Goal: Transaction & Acquisition: Download file/media

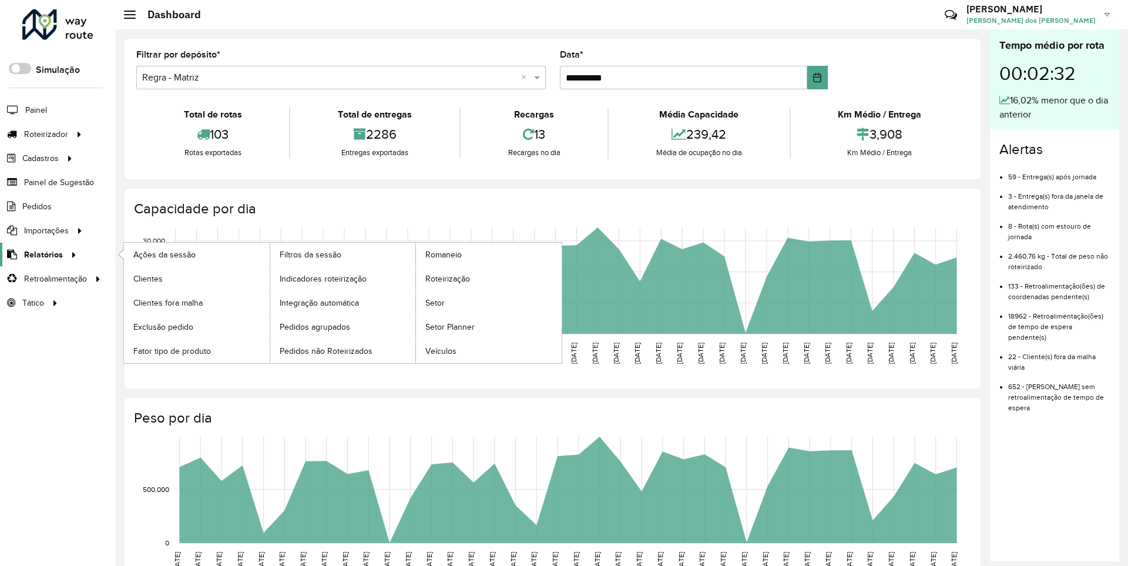
click at [41, 254] on span "Relatórios" at bounding box center [43, 255] width 39 height 12
click at [147, 278] on span "Clientes" at bounding box center [149, 279] width 32 height 12
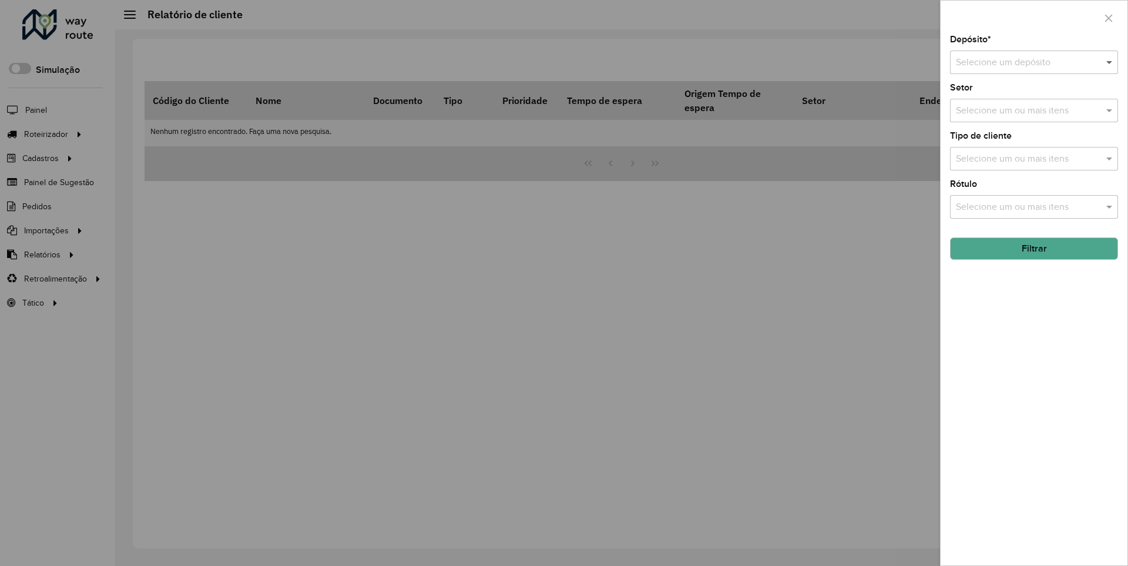
click at [1110, 62] on span at bounding box center [1110, 62] width 15 height 14
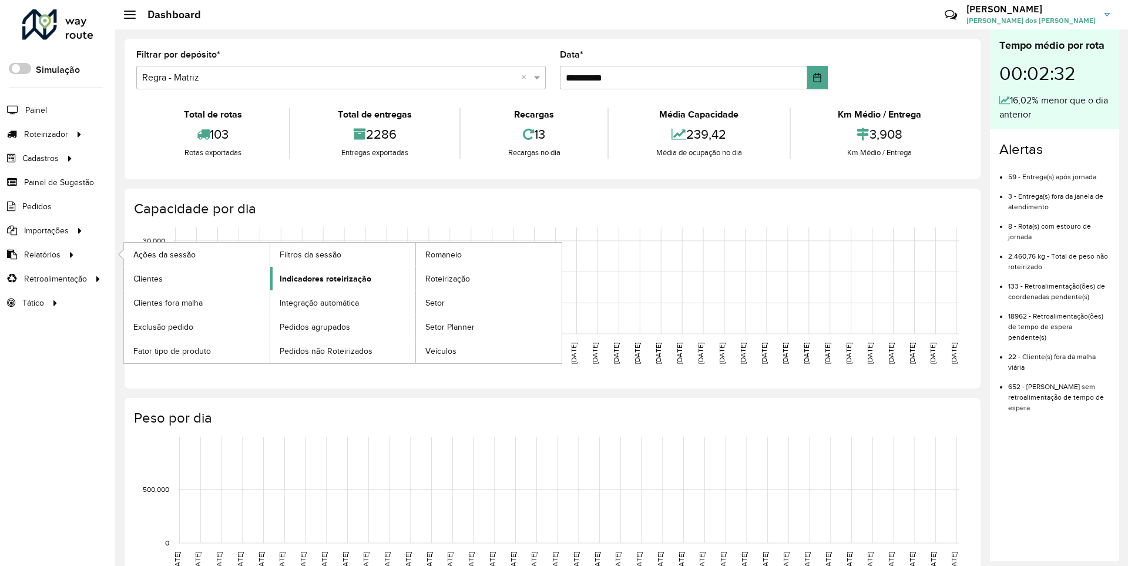
click at [322, 278] on span "Indicadores roteirização" at bounding box center [326, 279] width 92 height 12
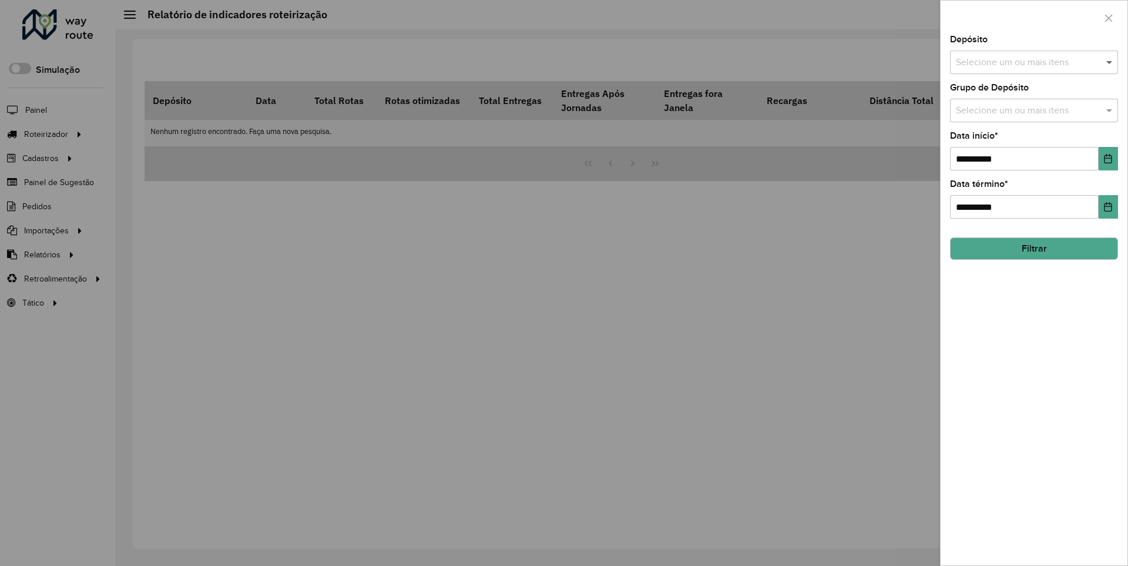
click at [1110, 62] on span at bounding box center [1110, 62] width 15 height 14
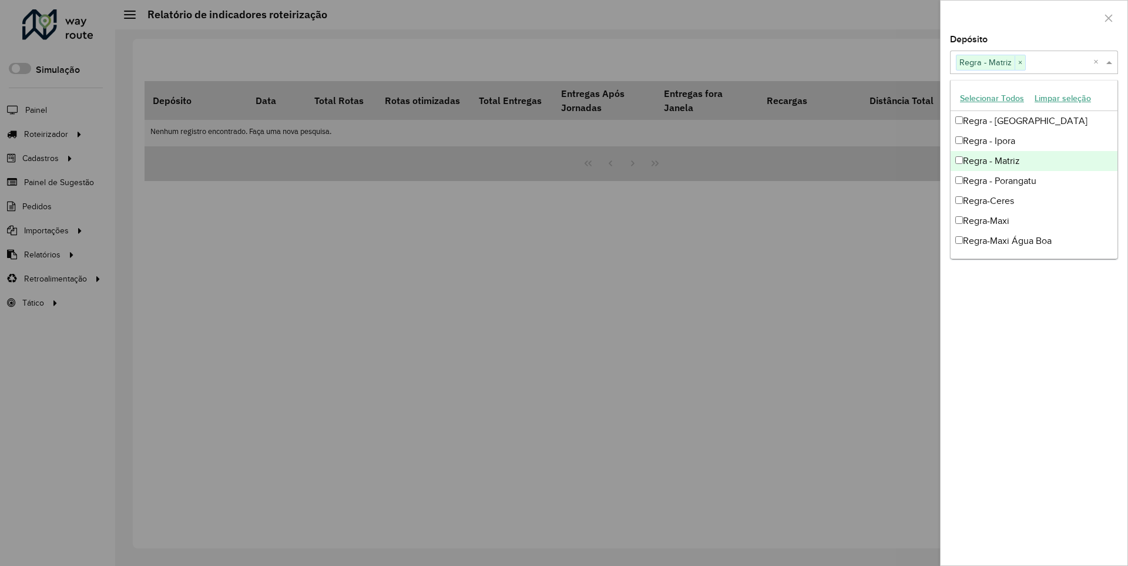
click at [1034, 17] on div at bounding box center [1034, 18] width 187 height 35
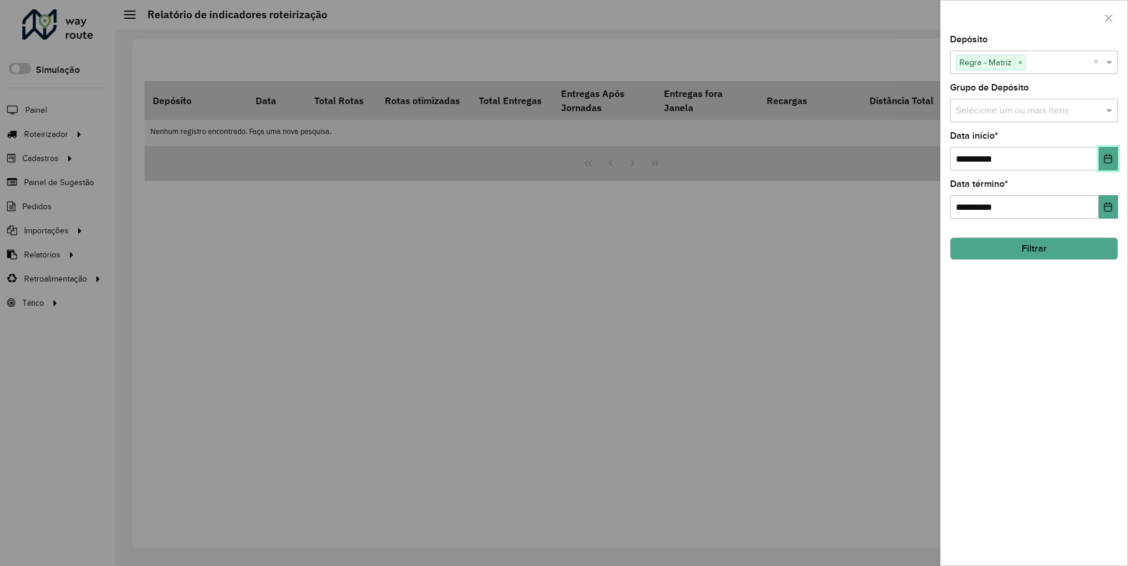
click at [1108, 158] on icon "Choose Date" at bounding box center [1109, 158] width 8 height 9
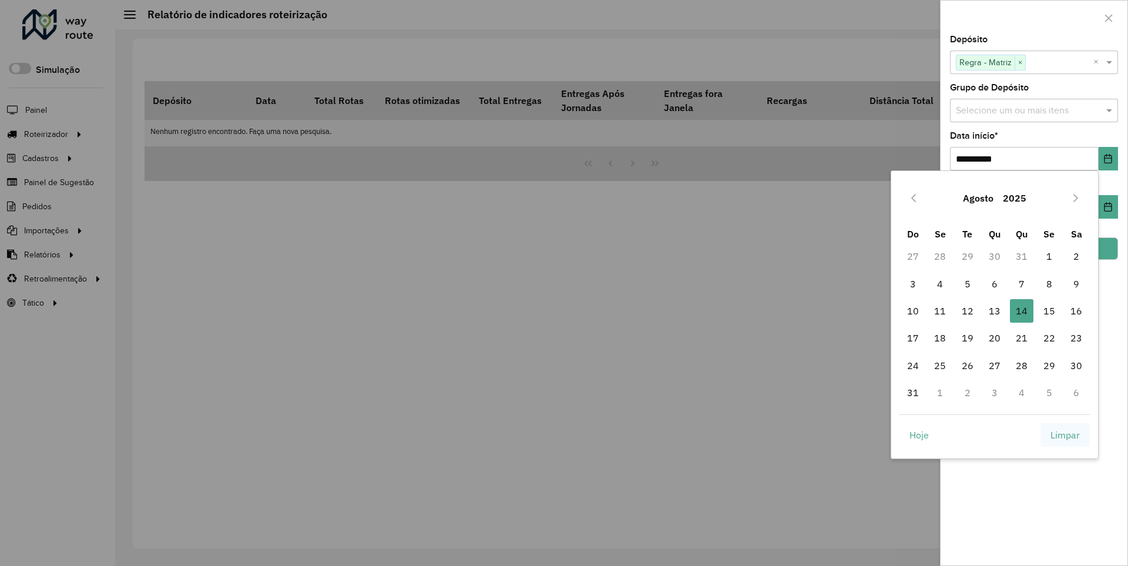
click at [1065, 434] on span "Limpar" at bounding box center [1065, 435] width 29 height 14
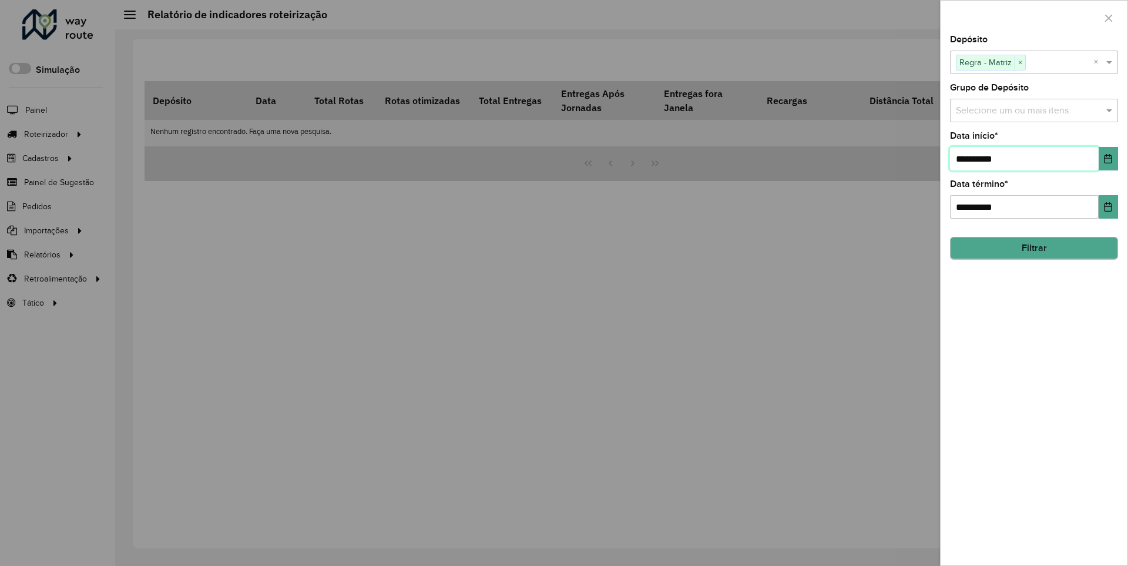
type input "**********"
click at [1034, 248] on button "Filtrar" at bounding box center [1034, 248] width 168 height 22
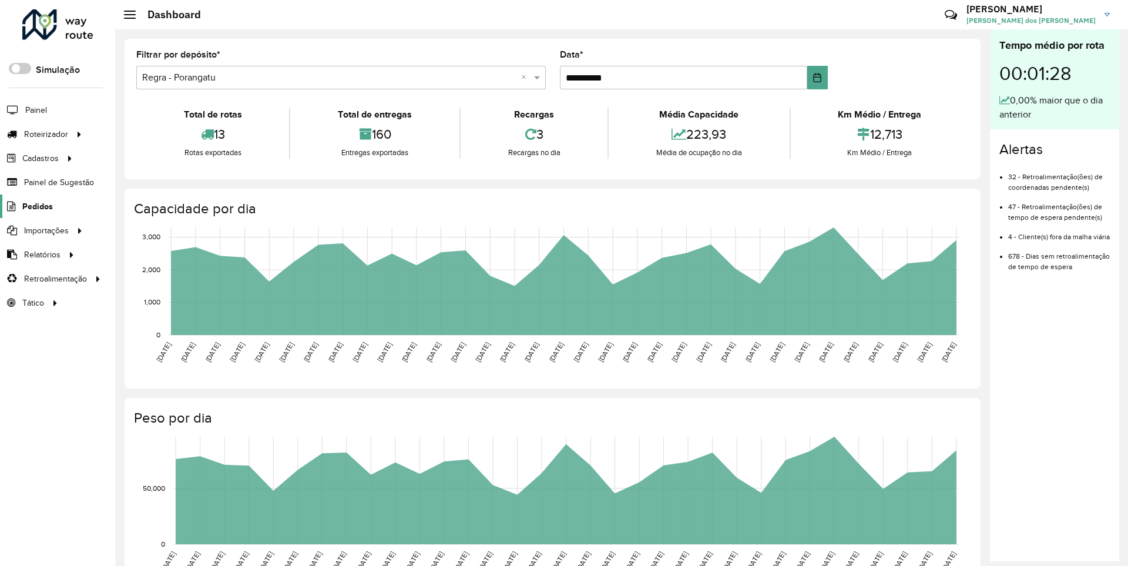
click at [36, 206] on span "Pedidos" at bounding box center [37, 206] width 31 height 12
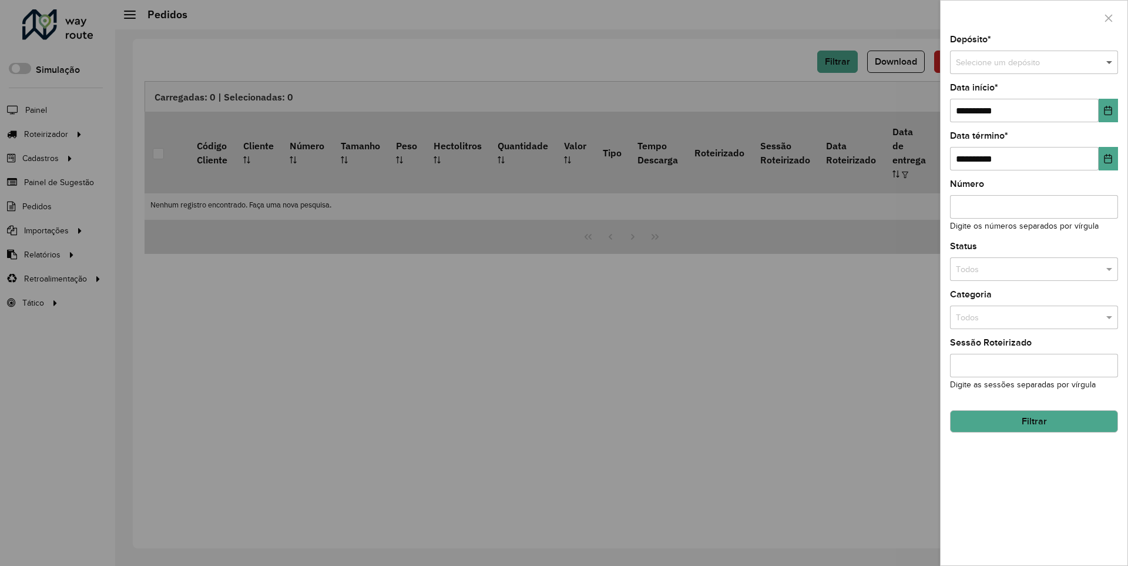
click at [1110, 62] on span at bounding box center [1110, 62] width 15 height 13
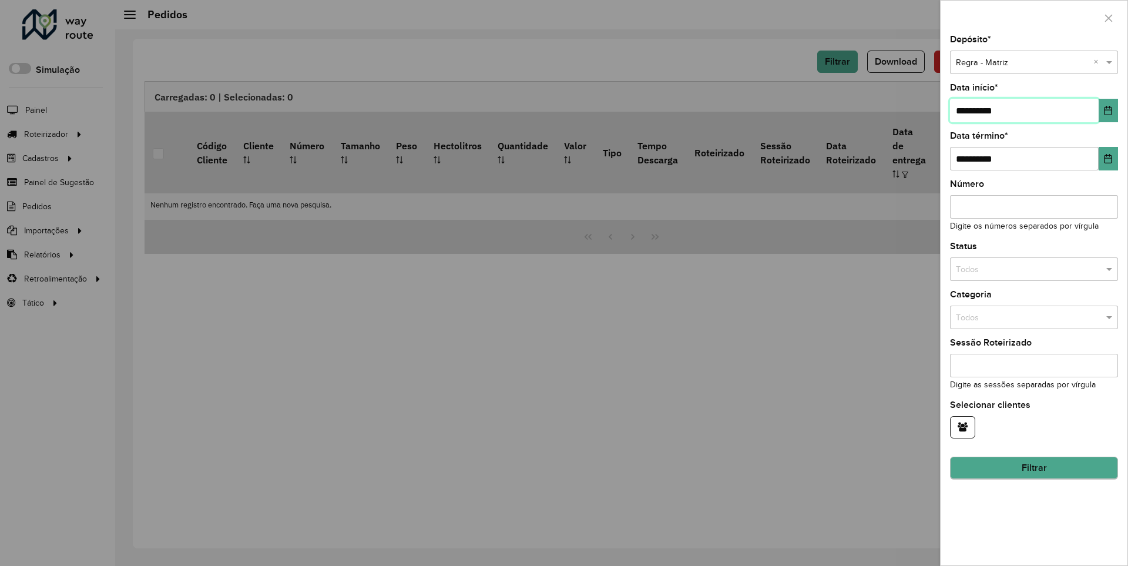
type input "**********"
click at [1034, 468] on button "Filtrar" at bounding box center [1034, 468] width 168 height 22
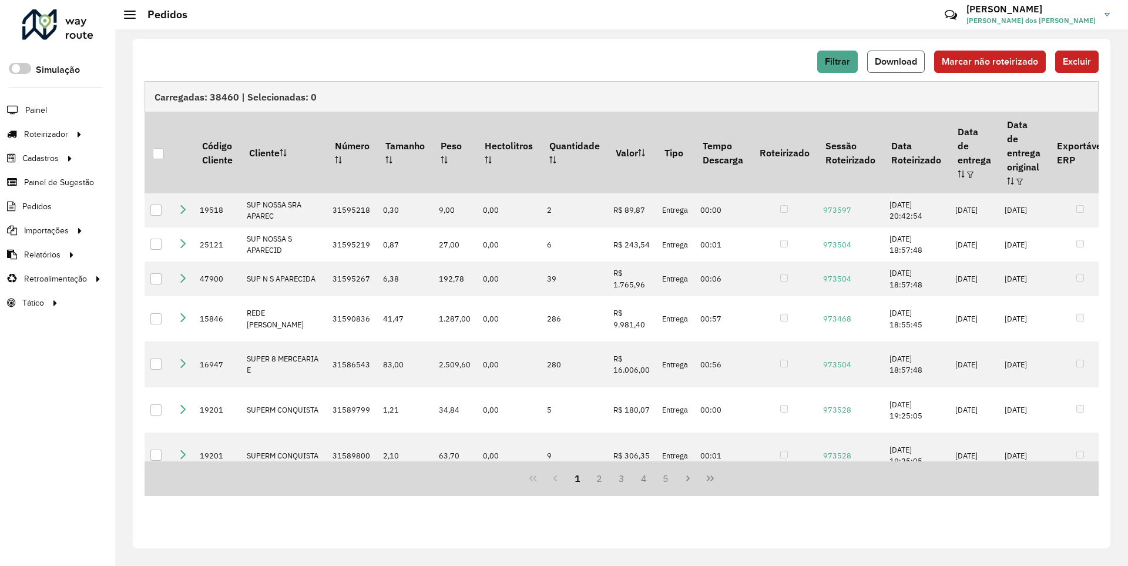
click at [897, 61] on span "Download" at bounding box center [896, 61] width 42 height 10
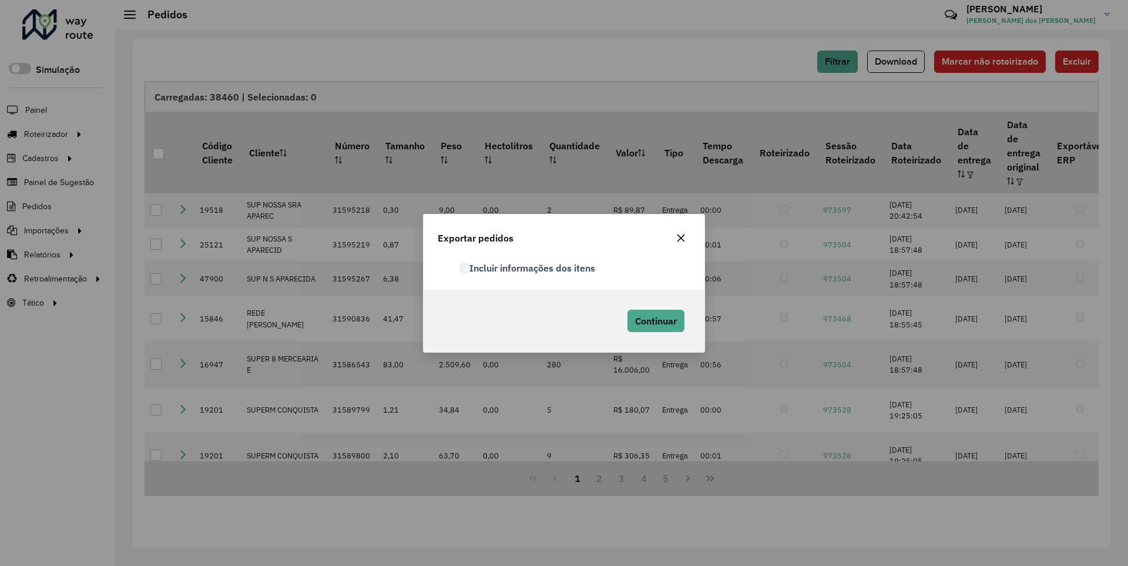
click at [528, 267] on label "Incluir informações dos itens" at bounding box center [527, 268] width 135 height 14
click at [655, 320] on span "Continuar" at bounding box center [656, 321] width 42 height 12
